Goal: Navigation & Orientation: Find specific page/section

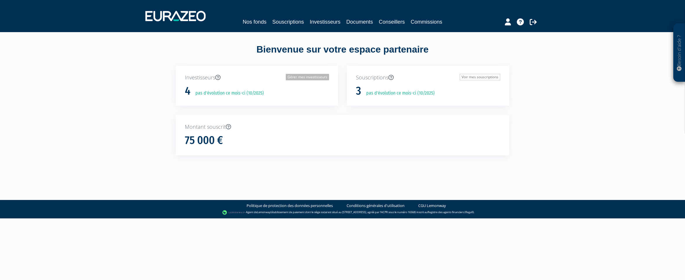
click at [297, 78] on link "Gérer mes investisseurs" at bounding box center [307, 77] width 43 height 6
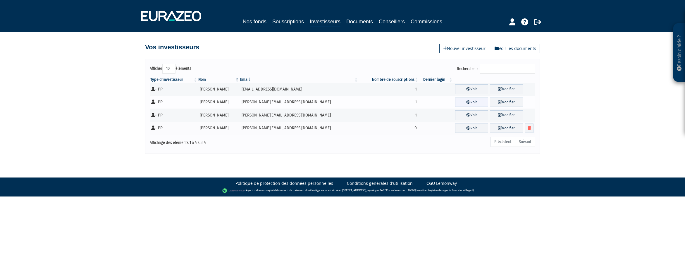
click at [466, 103] on icon at bounding box center [468, 102] width 4 height 4
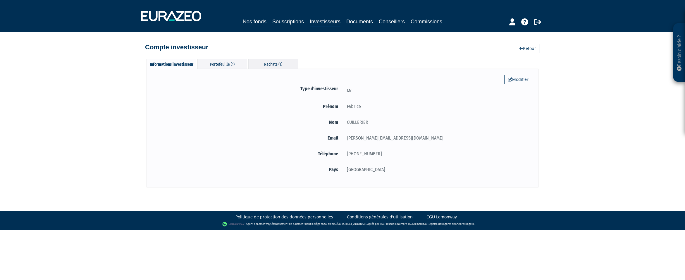
click at [264, 65] on div "Rachats (1)" at bounding box center [273, 64] width 50 height 10
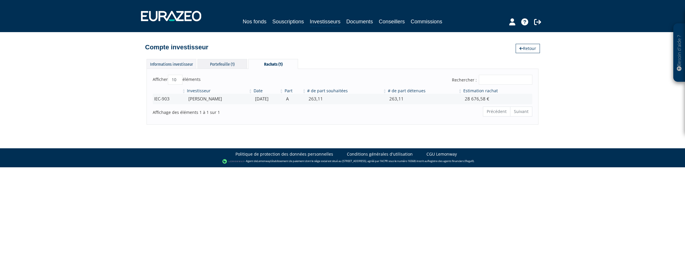
click at [214, 65] on div "Portefeuille (1)" at bounding box center [222, 64] width 50 height 10
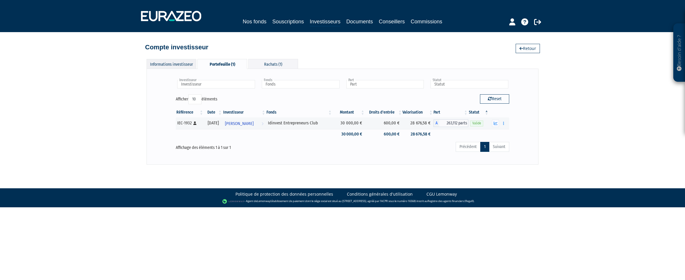
click at [174, 66] on div "Informations investisseur" at bounding box center [171, 64] width 50 height 10
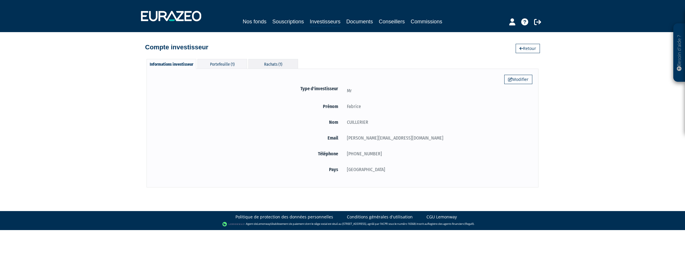
click at [276, 64] on div "Rachats (1)" at bounding box center [273, 64] width 50 height 10
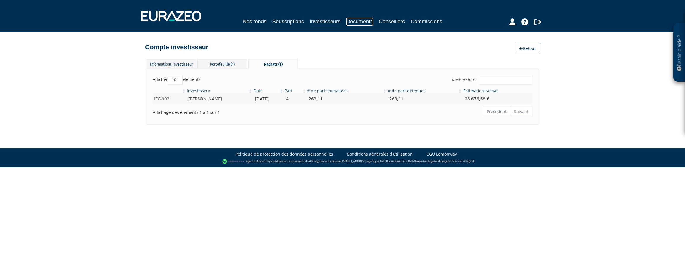
click at [364, 22] on link "Documents" at bounding box center [359, 22] width 27 height 8
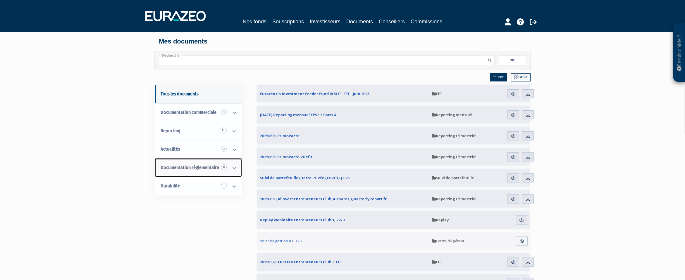
click at [233, 169] on icon at bounding box center [234, 168] width 15 height 18
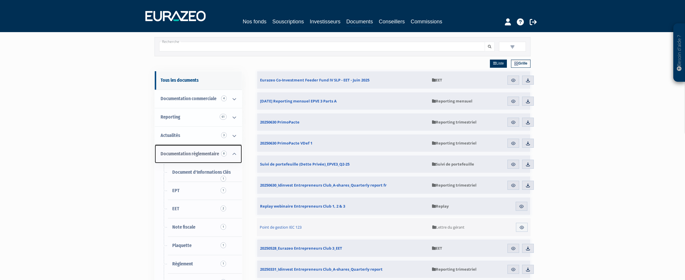
scroll to position [11, 0]
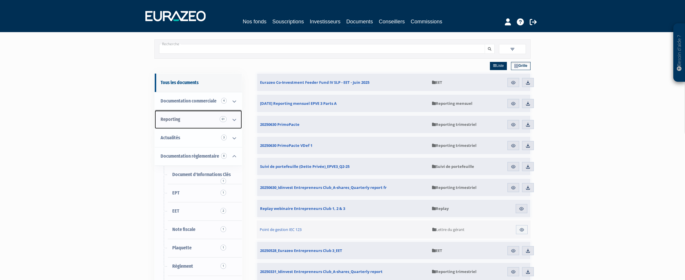
click at [233, 122] on icon at bounding box center [234, 120] width 15 height 18
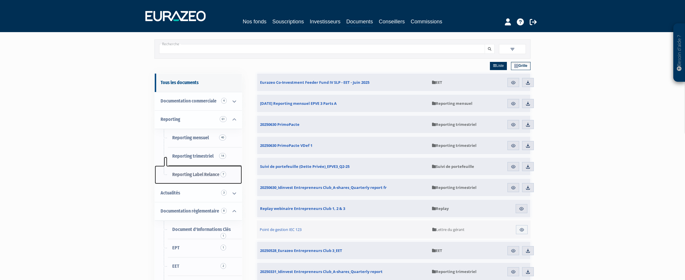
click at [222, 176] on span "7" at bounding box center [223, 175] width 6 height 6
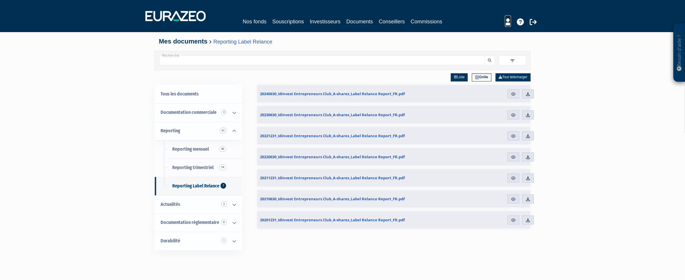
click at [508, 25] on icon at bounding box center [508, 21] width 6 height 7
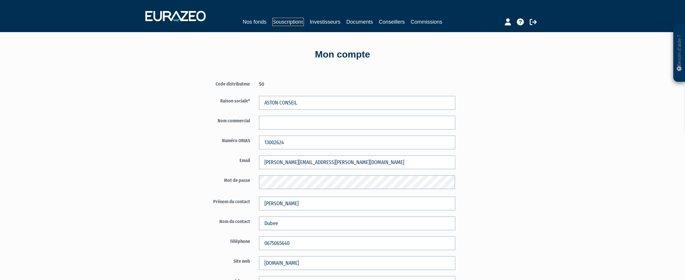
click at [285, 21] on link "Souscriptions" at bounding box center [288, 22] width 32 height 8
